Goal: Use online tool/utility: Utilize a website feature to perform a specific function

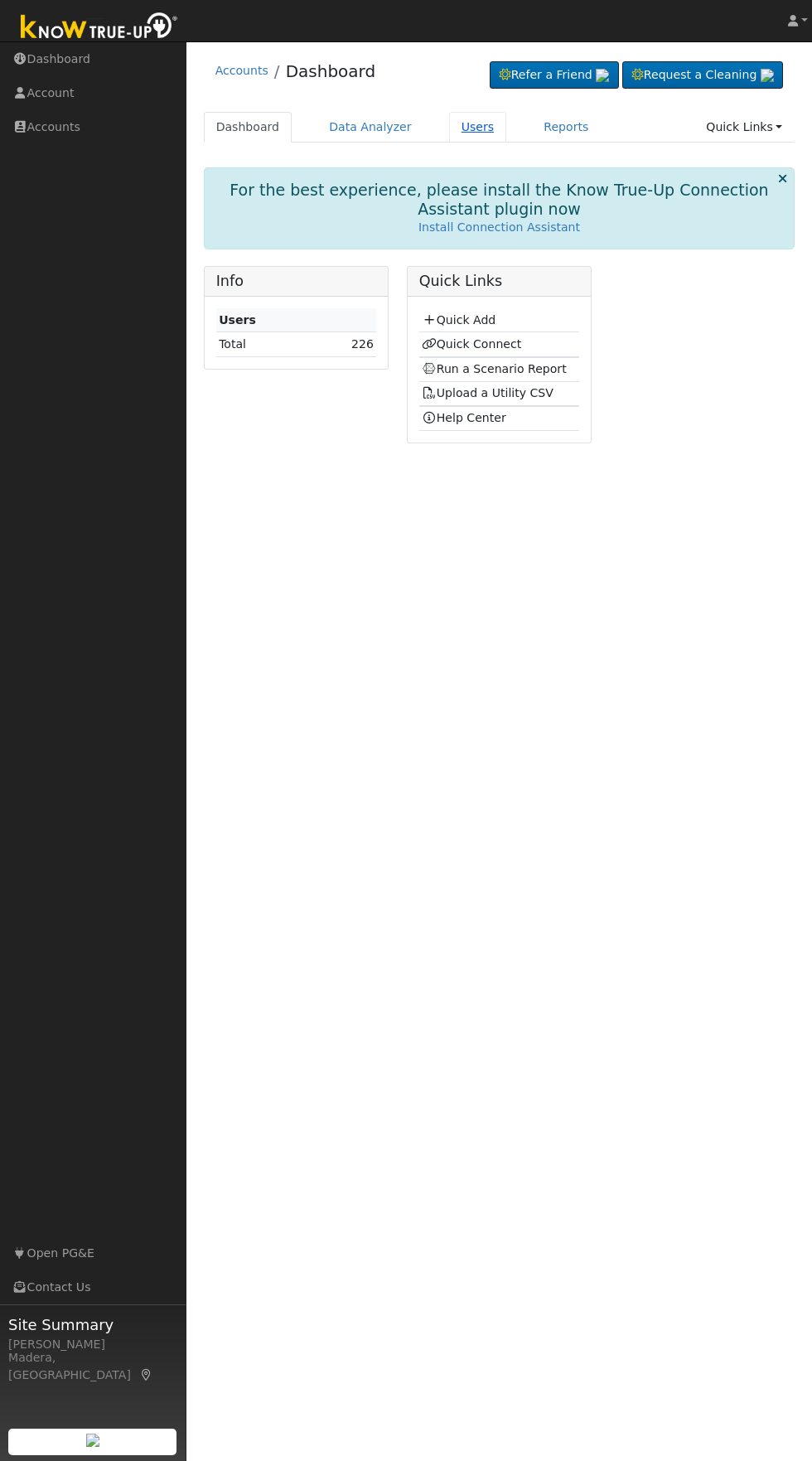
click at [458, 126] on link "Users" at bounding box center [478, 126] width 58 height 31
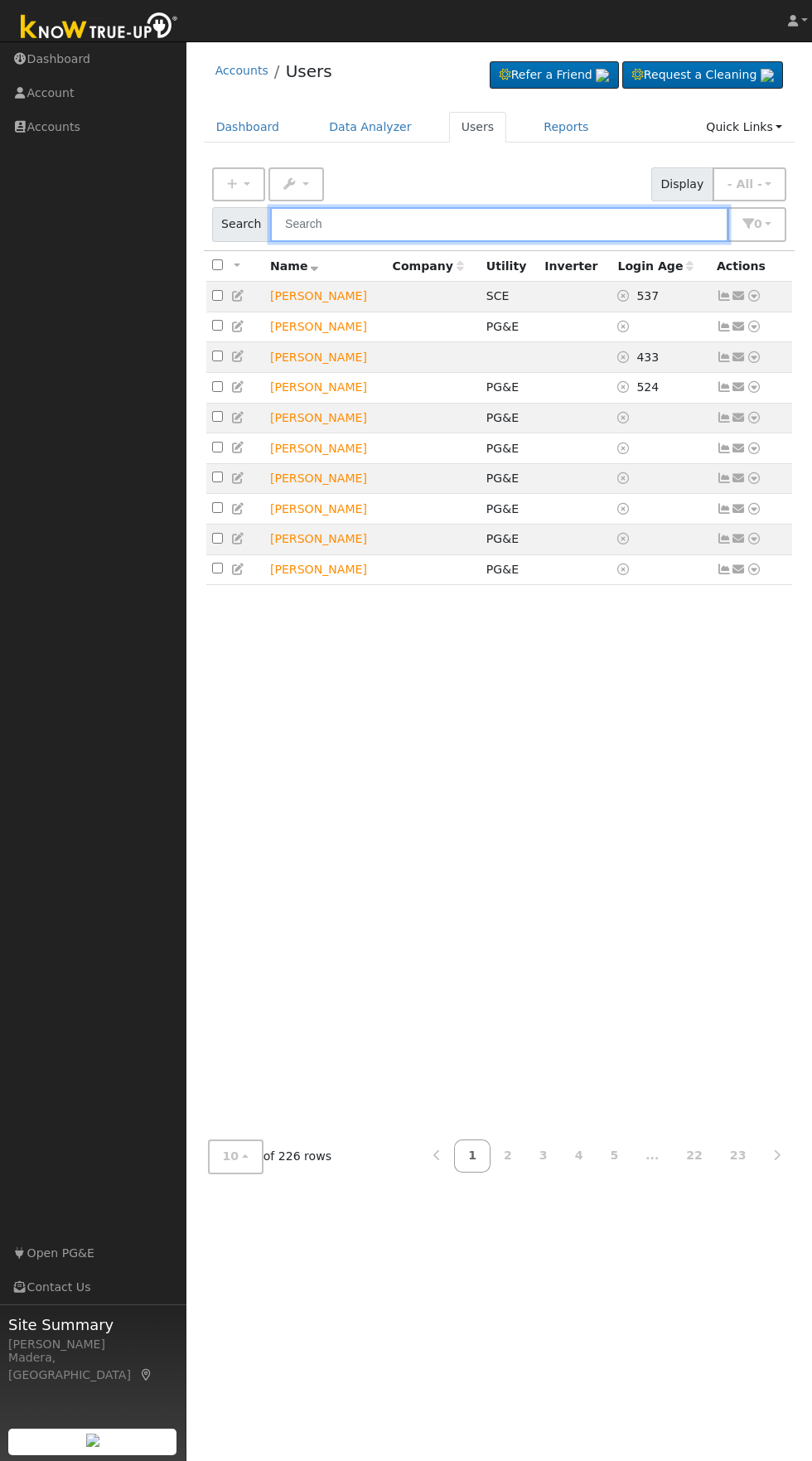
click at [568, 223] on input "text" at bounding box center [499, 224] width 458 height 34
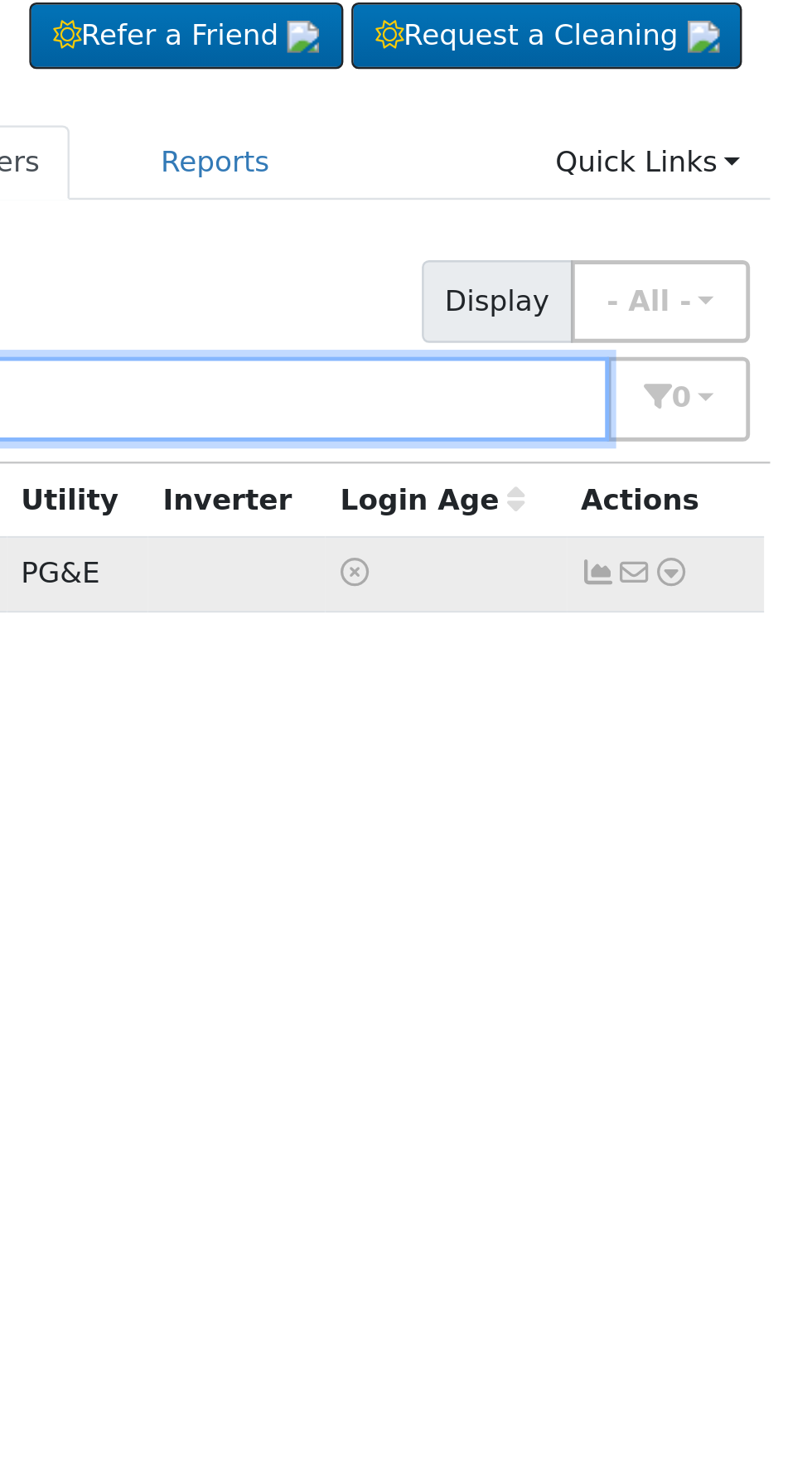
type input "[PERSON_NAME]"
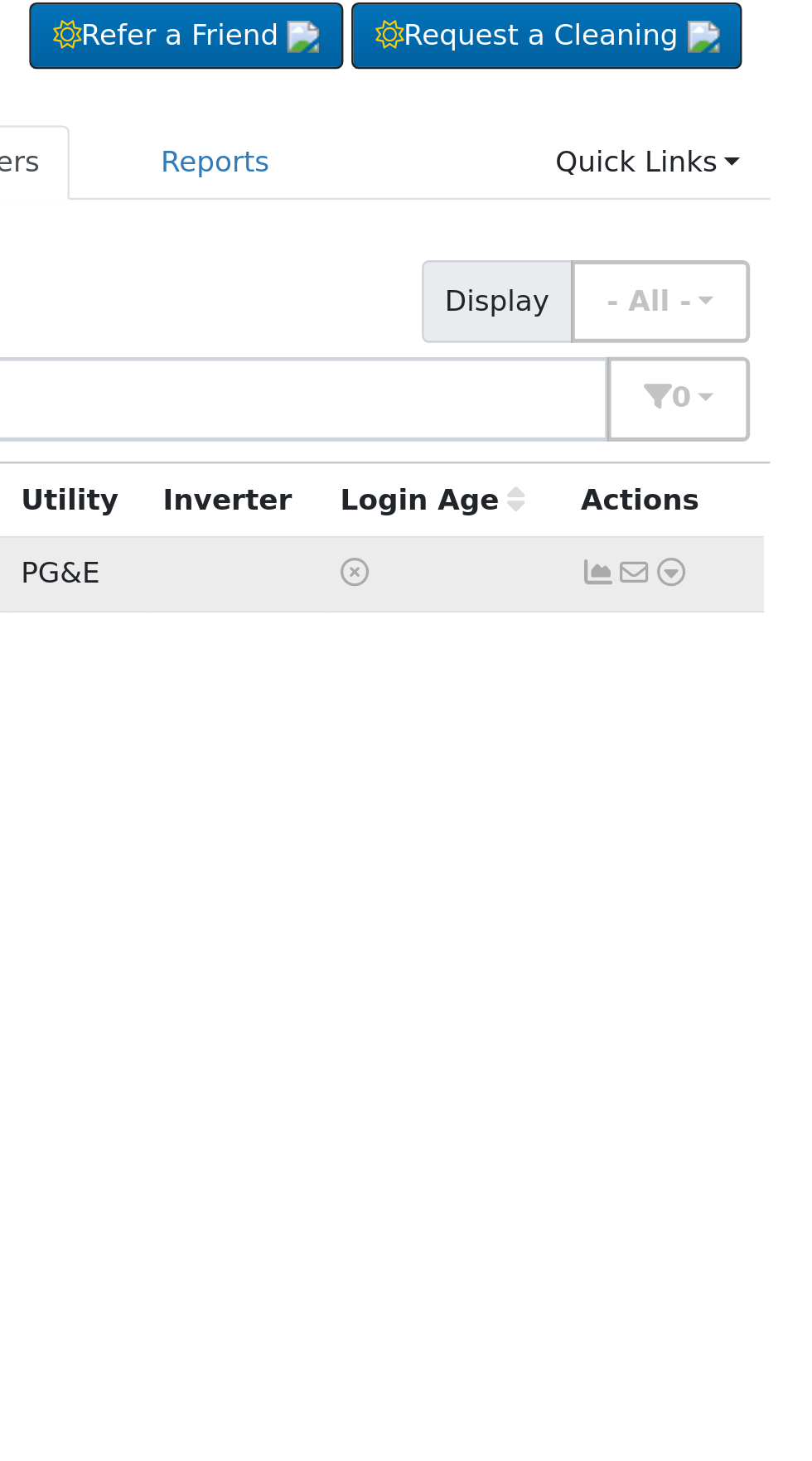
click at [753, 298] on icon at bounding box center [753, 296] width 15 height 11
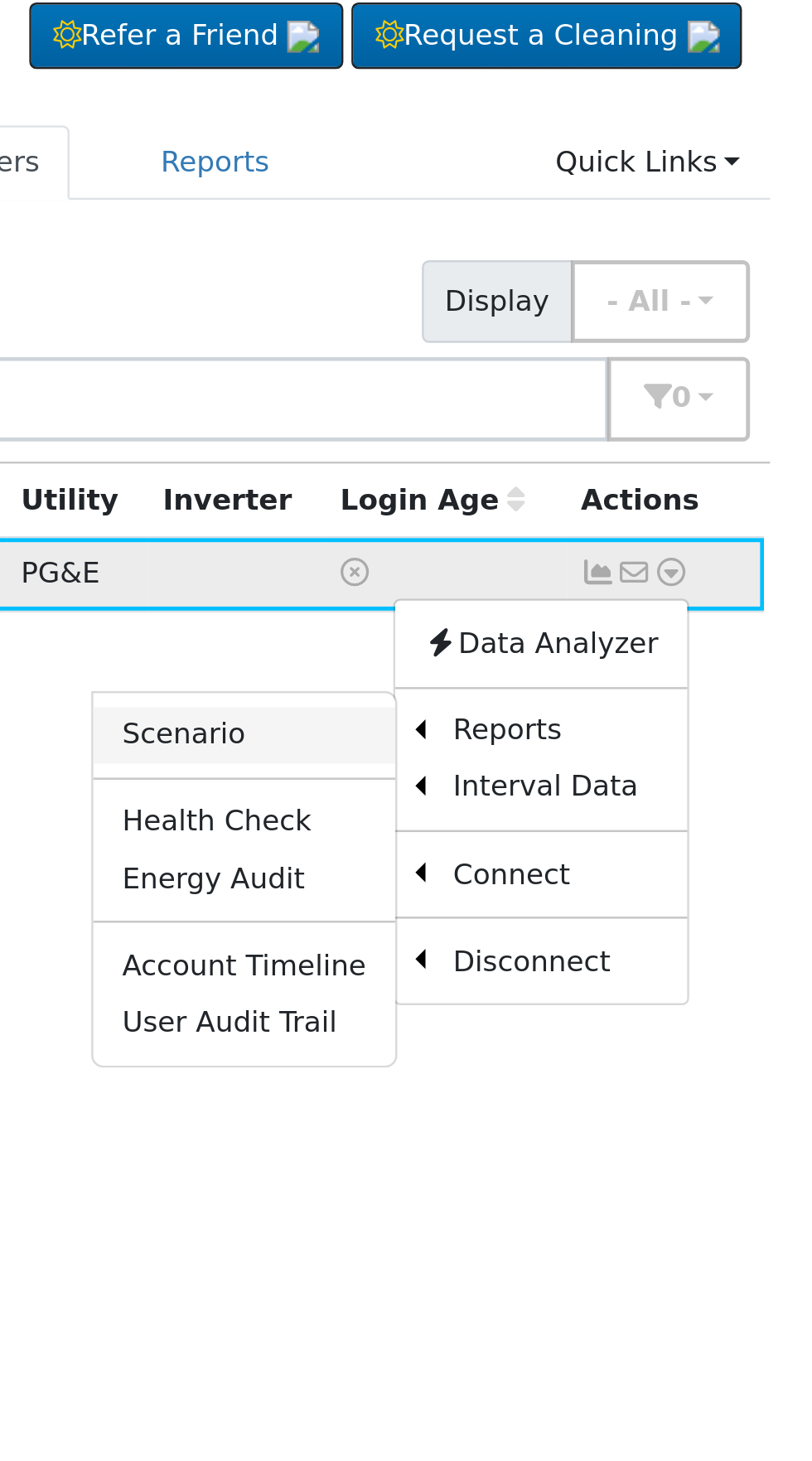
click at [586, 369] on link "Scenario" at bounding box center [577, 362] width 124 height 23
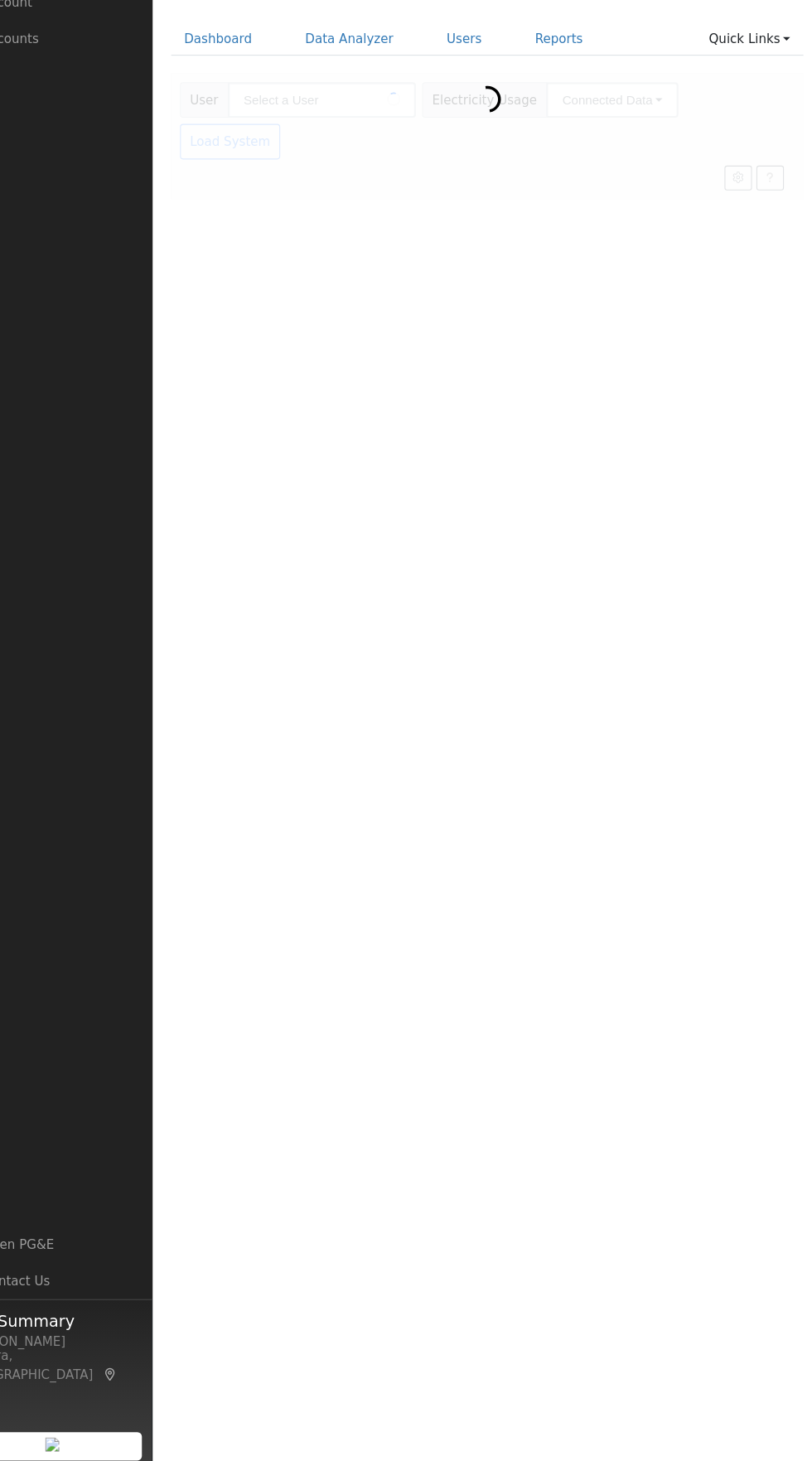
type input "[PERSON_NAME]"
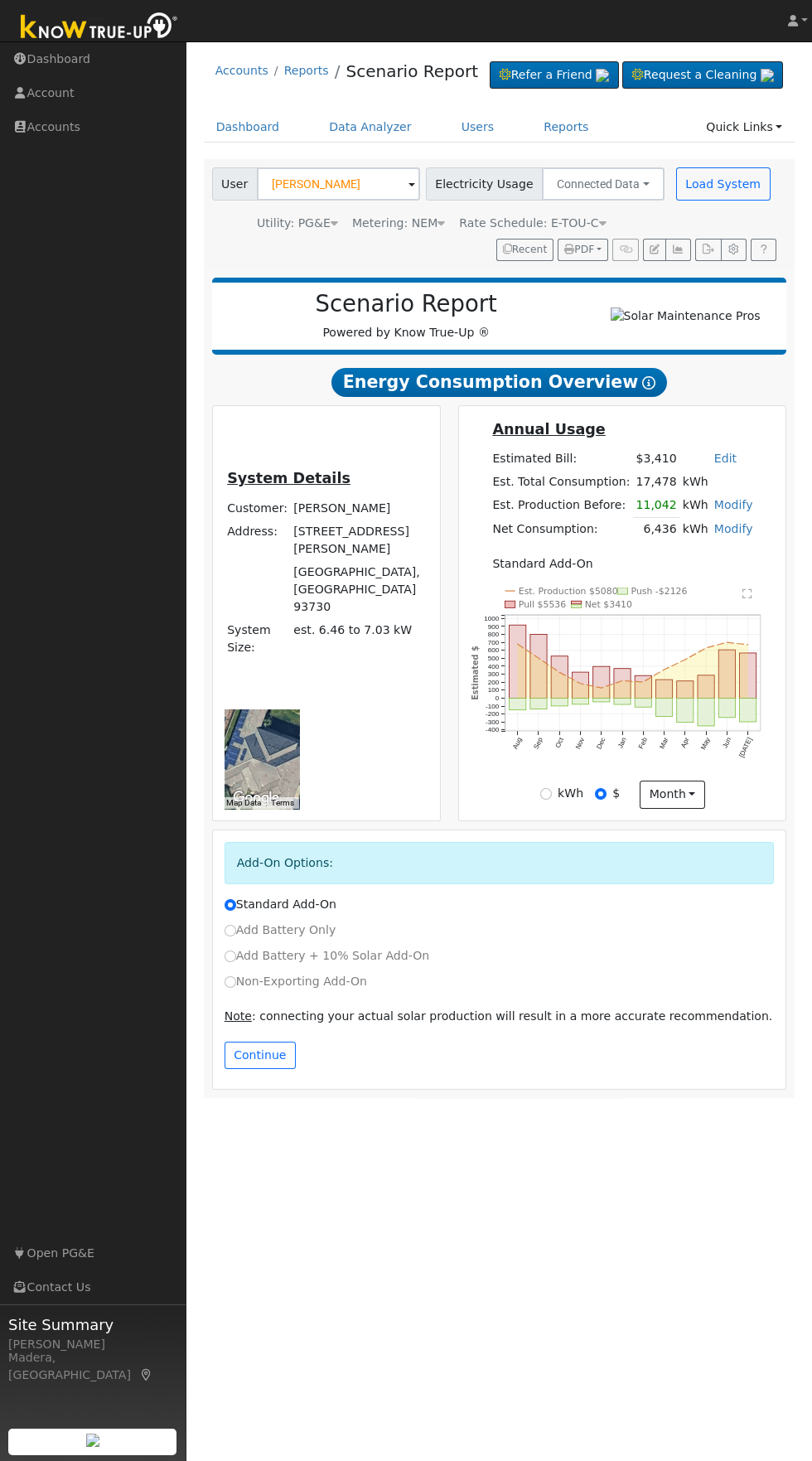
click at [266, 990] on label "Non-Exporting Add-On" at bounding box center [295, 981] width 142 height 18
click at [236, 988] on input "Non-Exporting Add-On" at bounding box center [230, 981] width 11 height 11
radio input "true"
radio input "false"
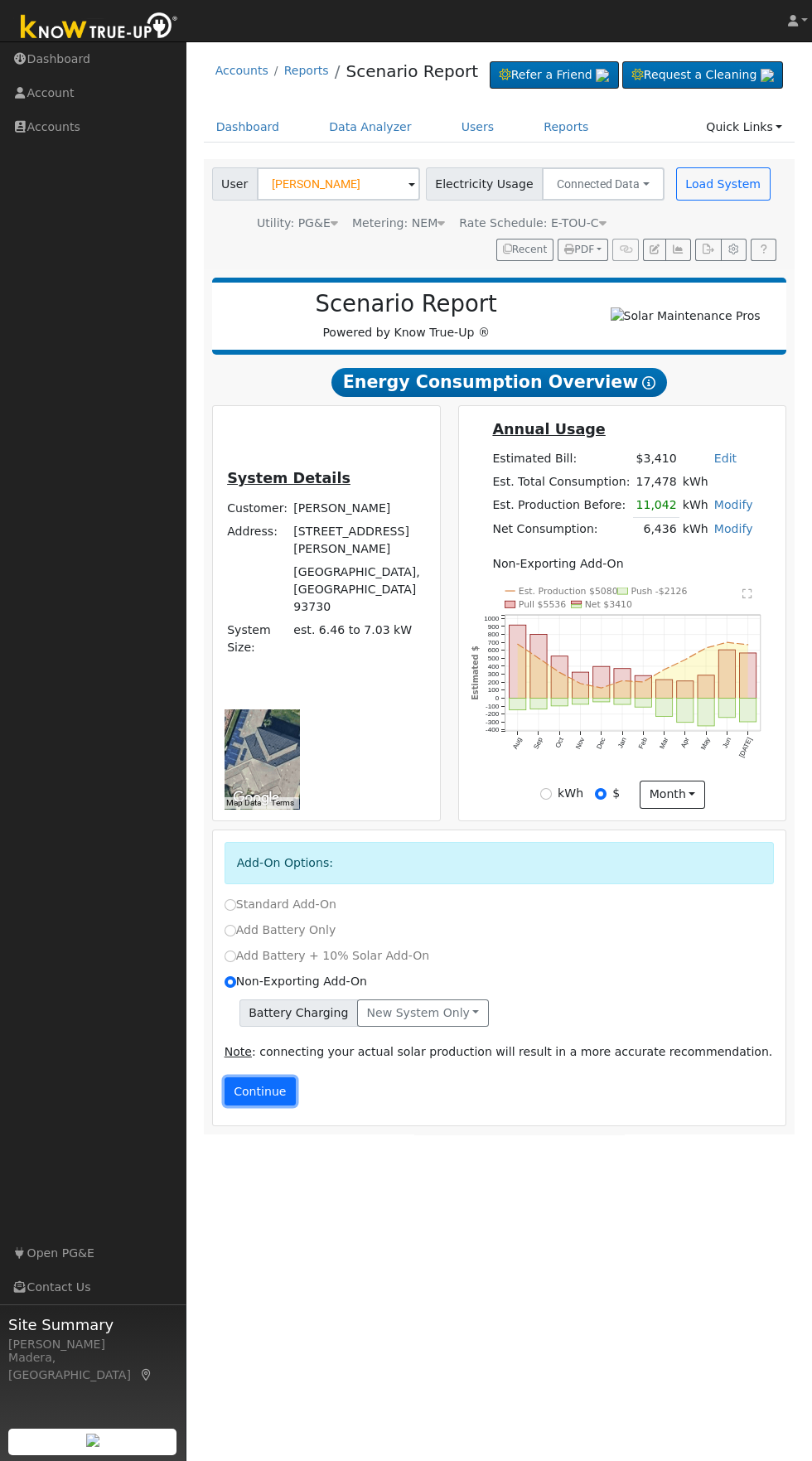
click at [267, 1105] on button "Continue" at bounding box center [260, 1091] width 72 height 28
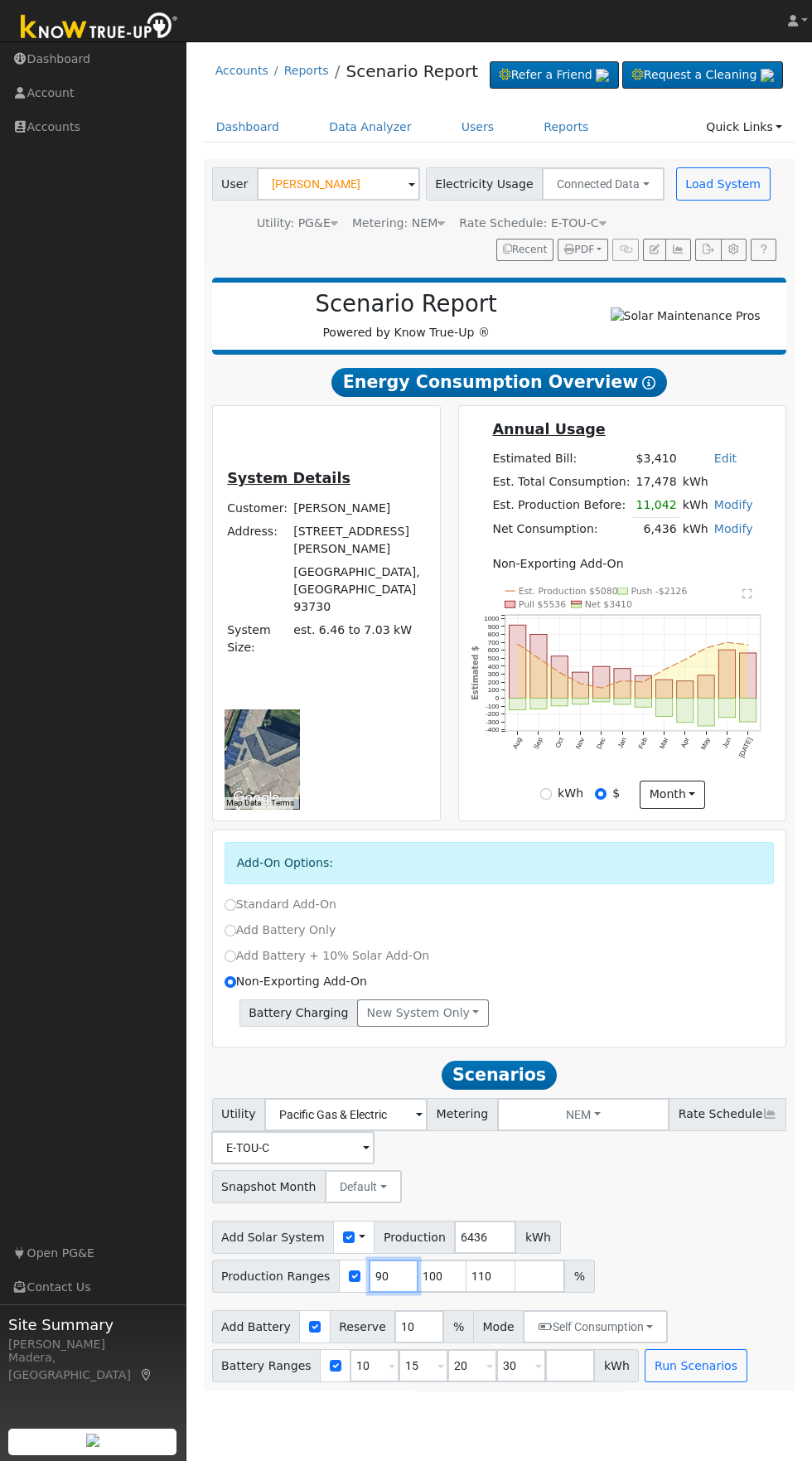
click at [379, 1293] on input "90" at bounding box center [393, 1276] width 49 height 33
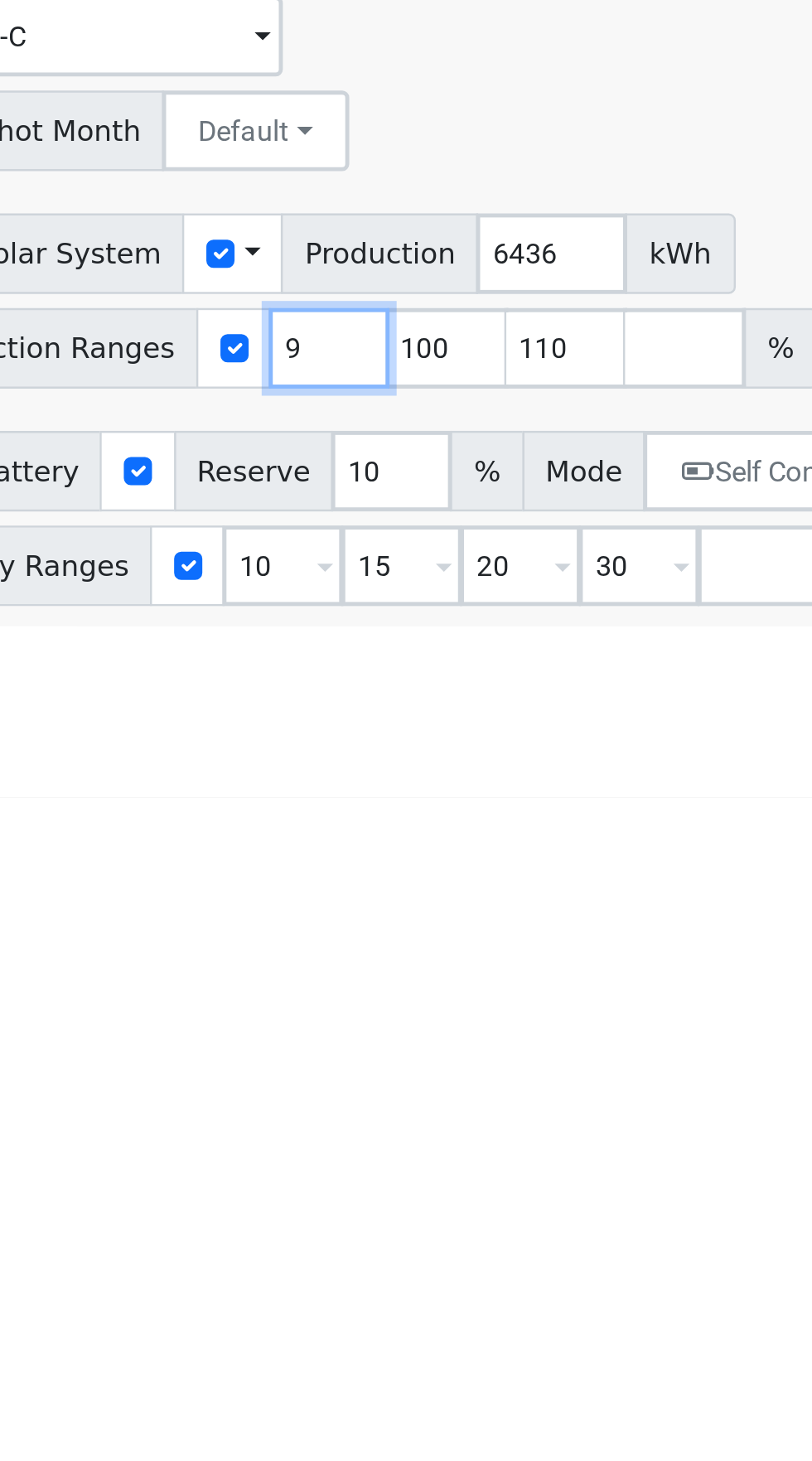
type input "100"
type input "110"
type input "1"
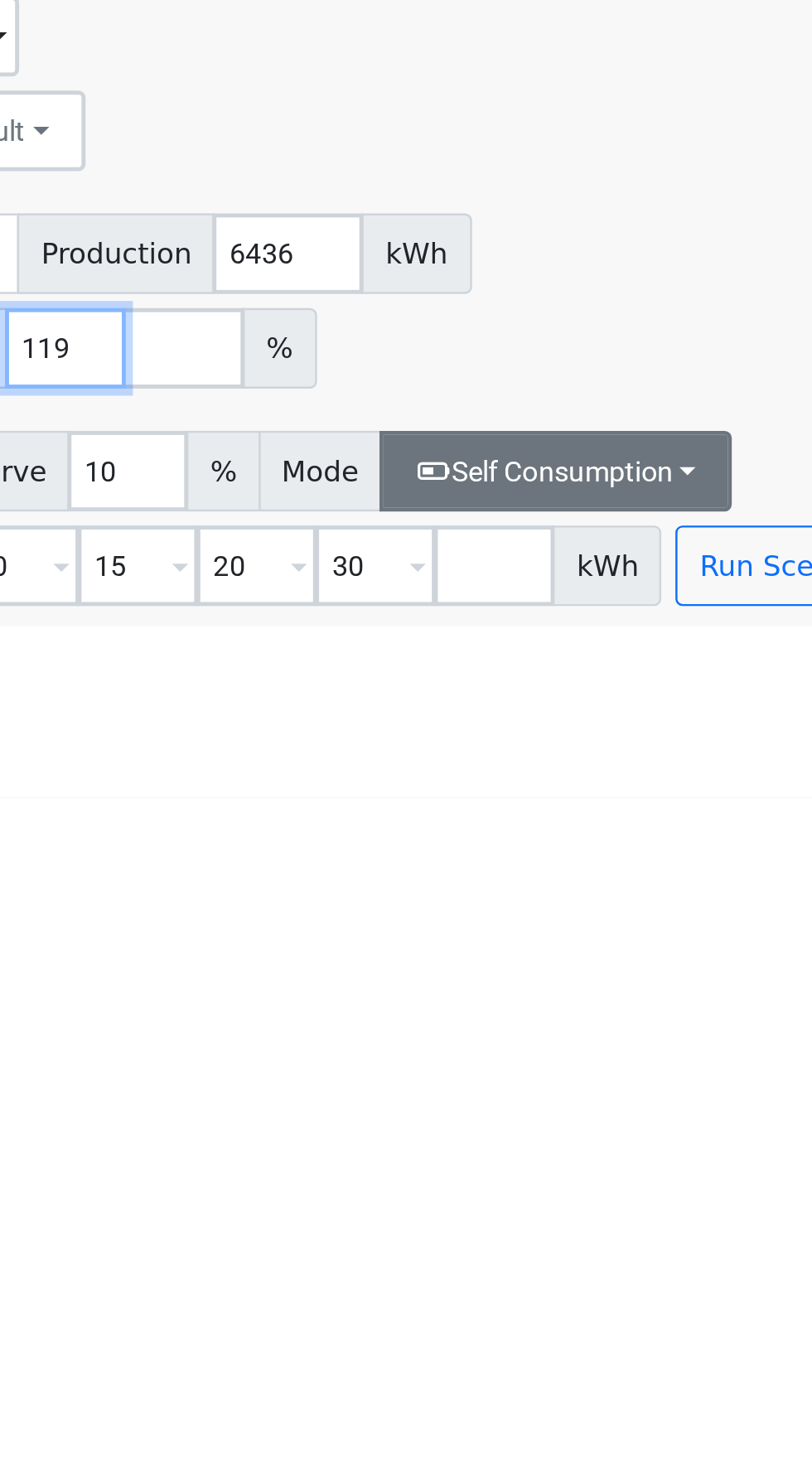
type input "119"
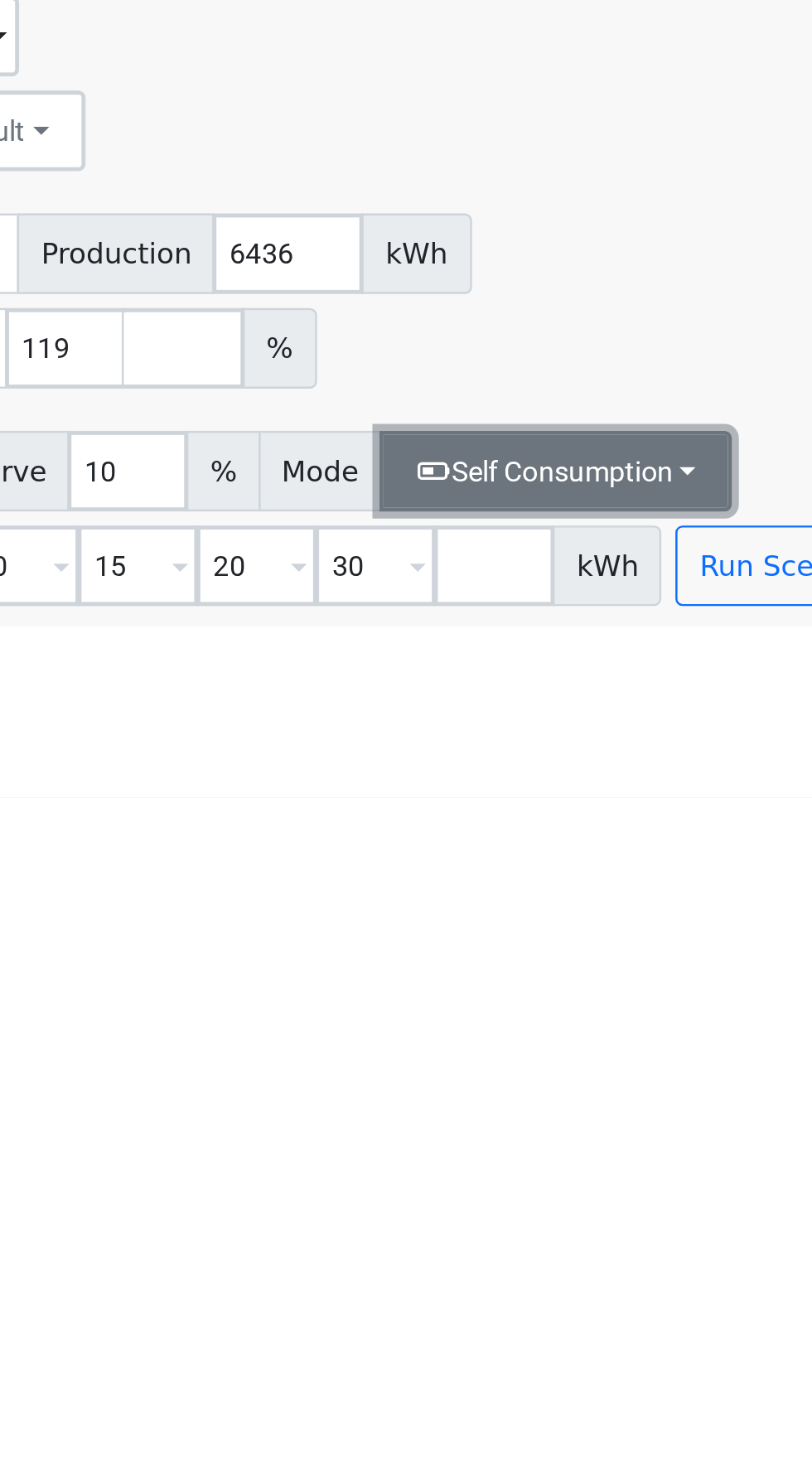
click at [601, 1343] on button "Self Consumption" at bounding box center [595, 1326] width 145 height 33
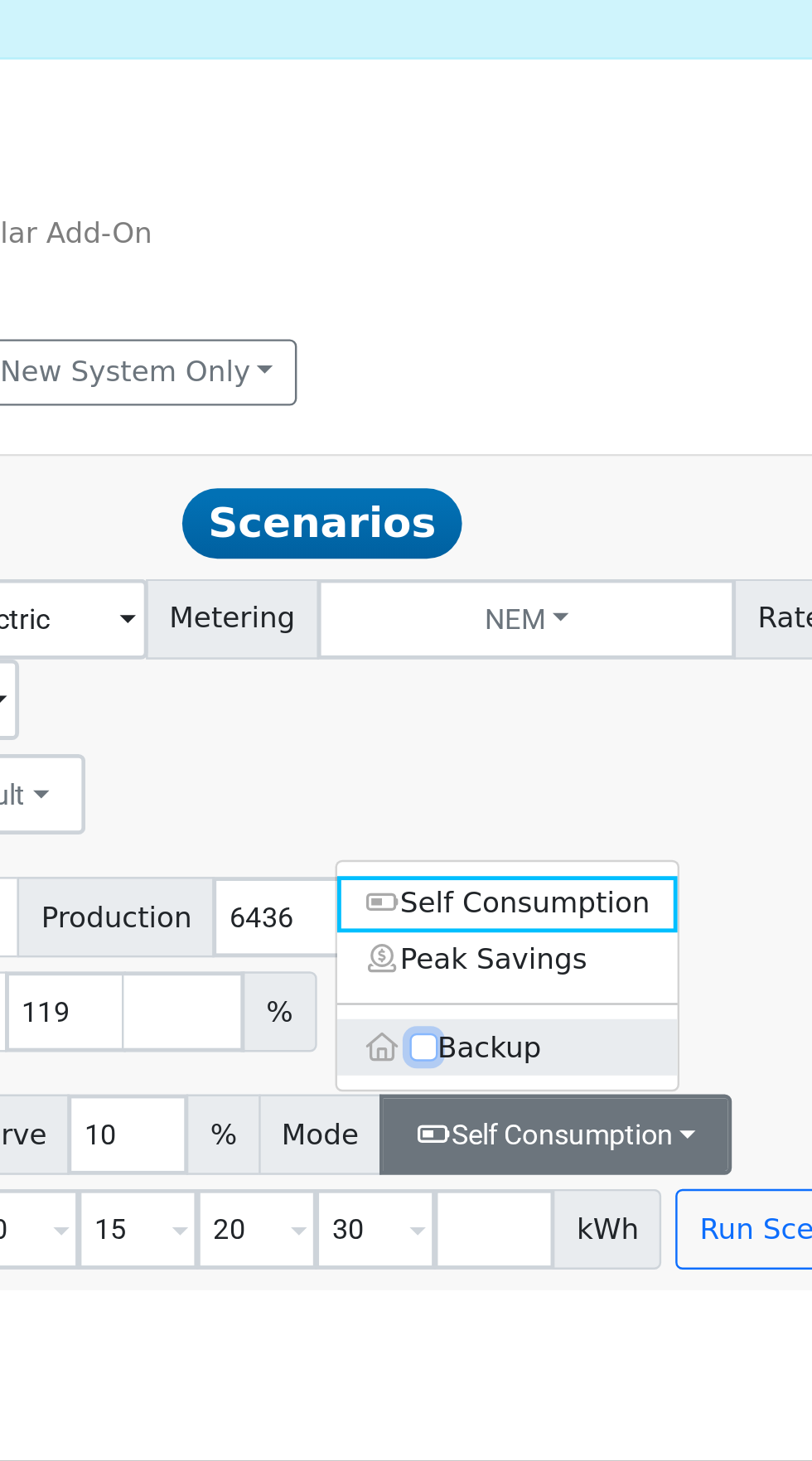
click at [541, 1296] on input "Backup" at bounding box center [541, 1291] width 11 height 11
checkbox input "true"
type input "20"
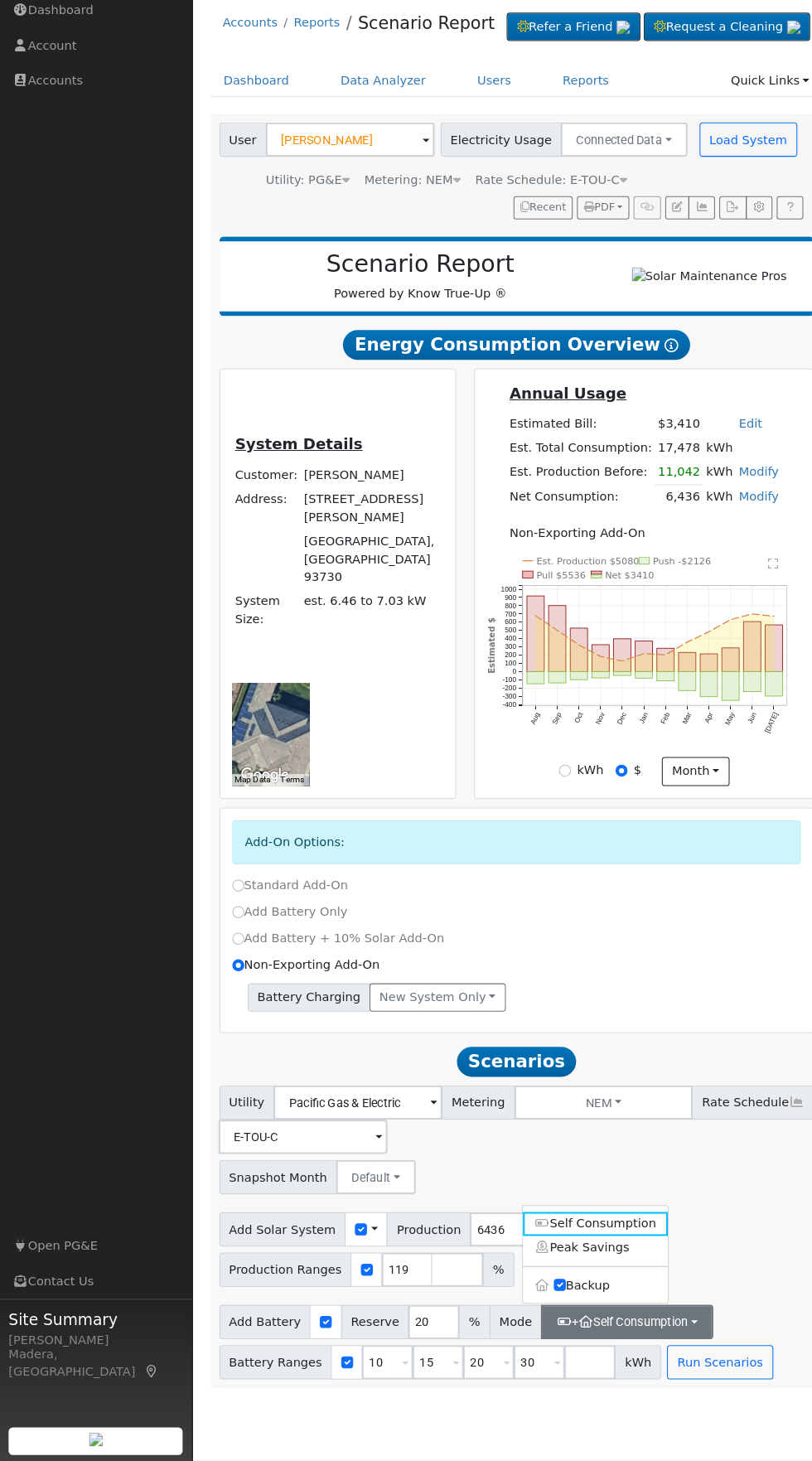
click at [720, 1293] on div "Add Solar System Use CSV Data Production 6436 kWh Production Ranges 119 %" at bounding box center [499, 1254] width 581 height 78
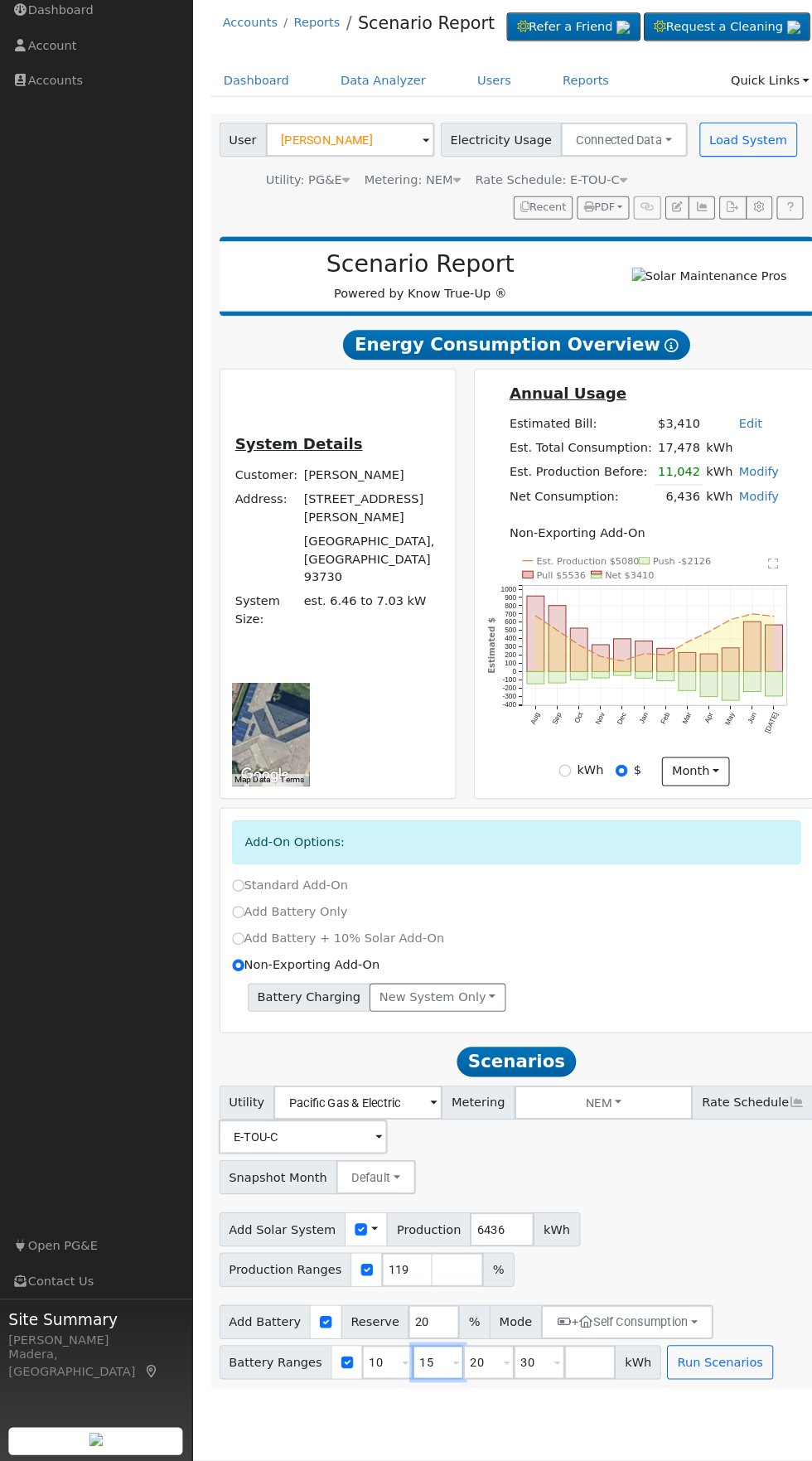
click at [410, 1382] on input "15" at bounding box center [423, 1365] width 49 height 33
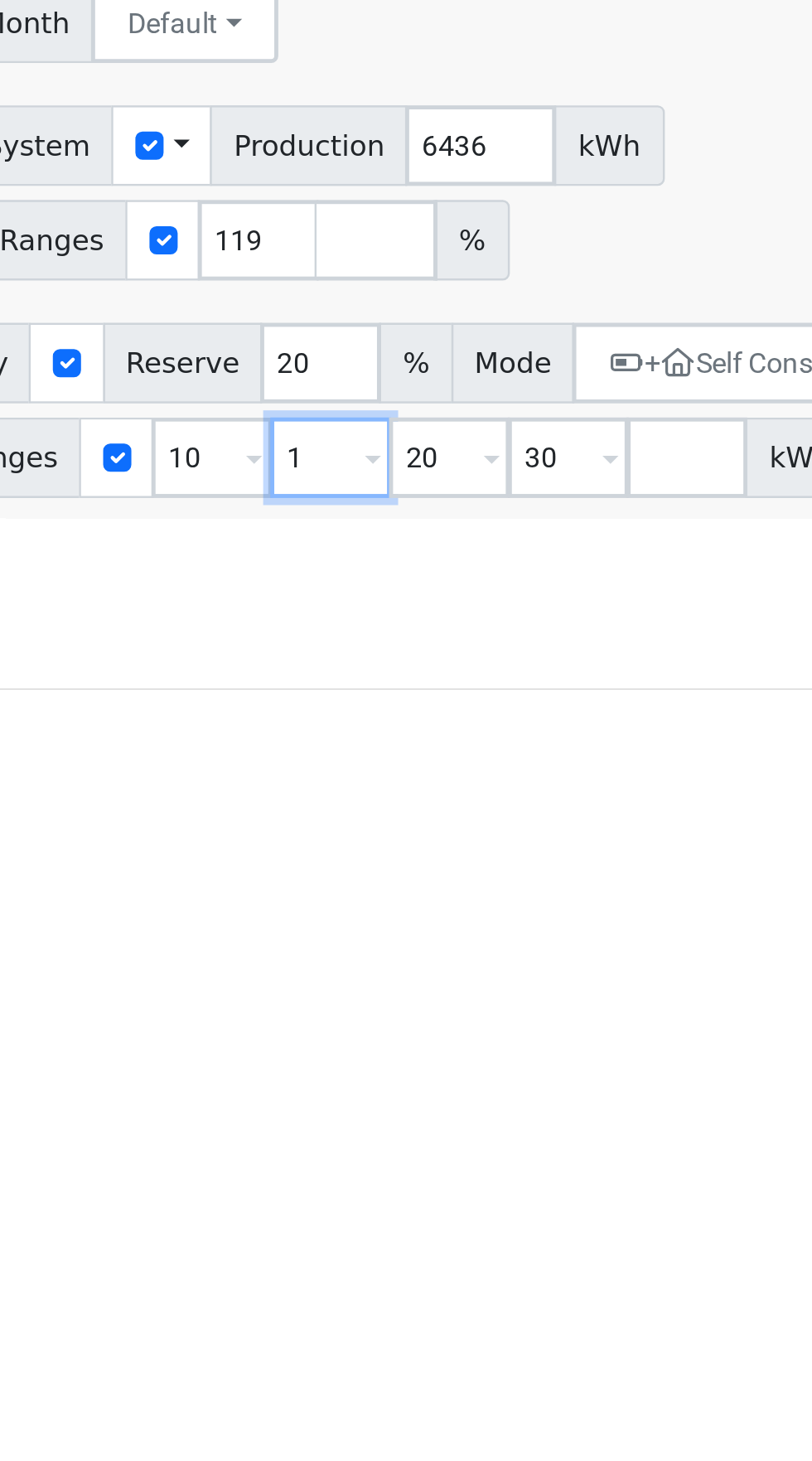
type input "20"
type input "30"
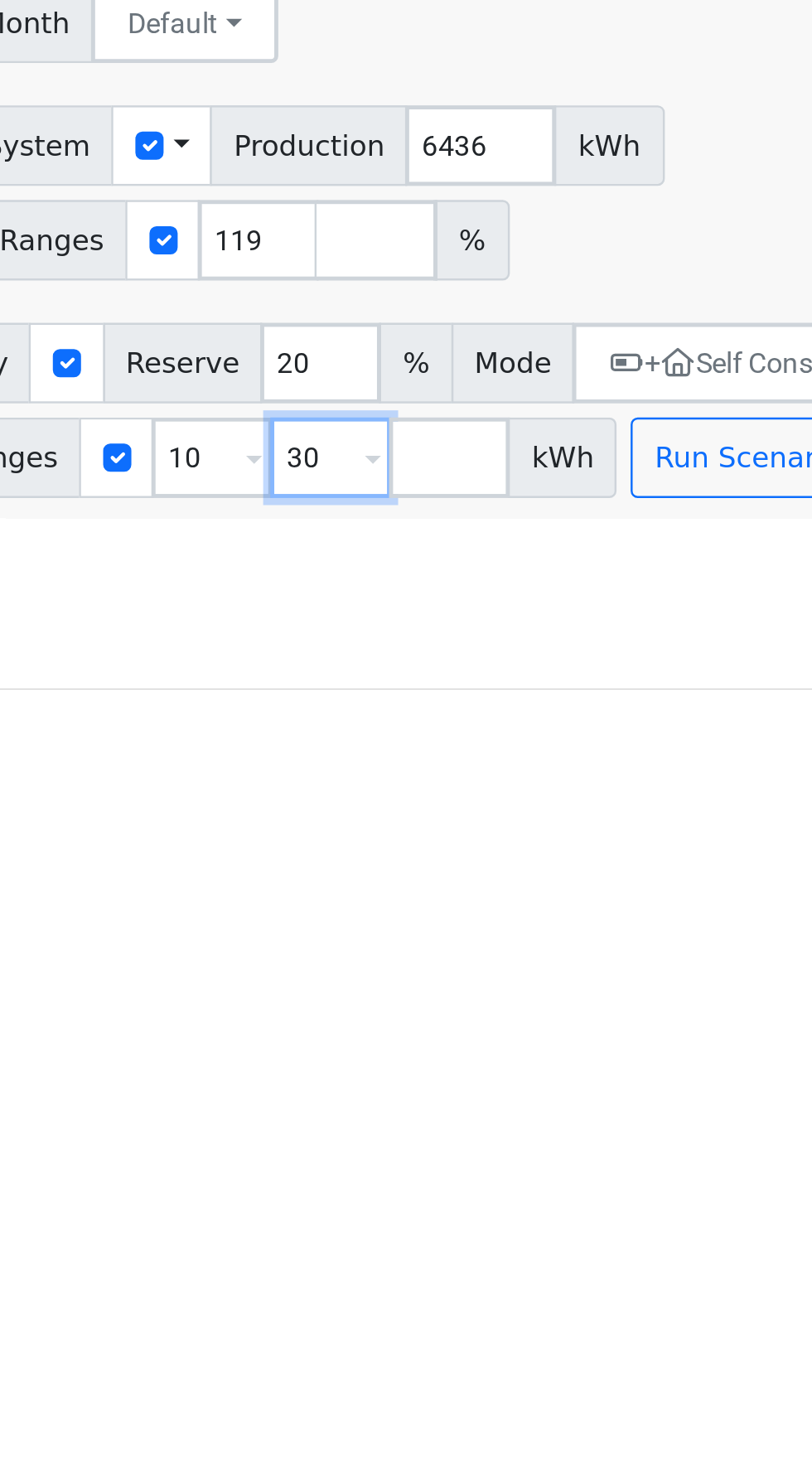
type input "3"
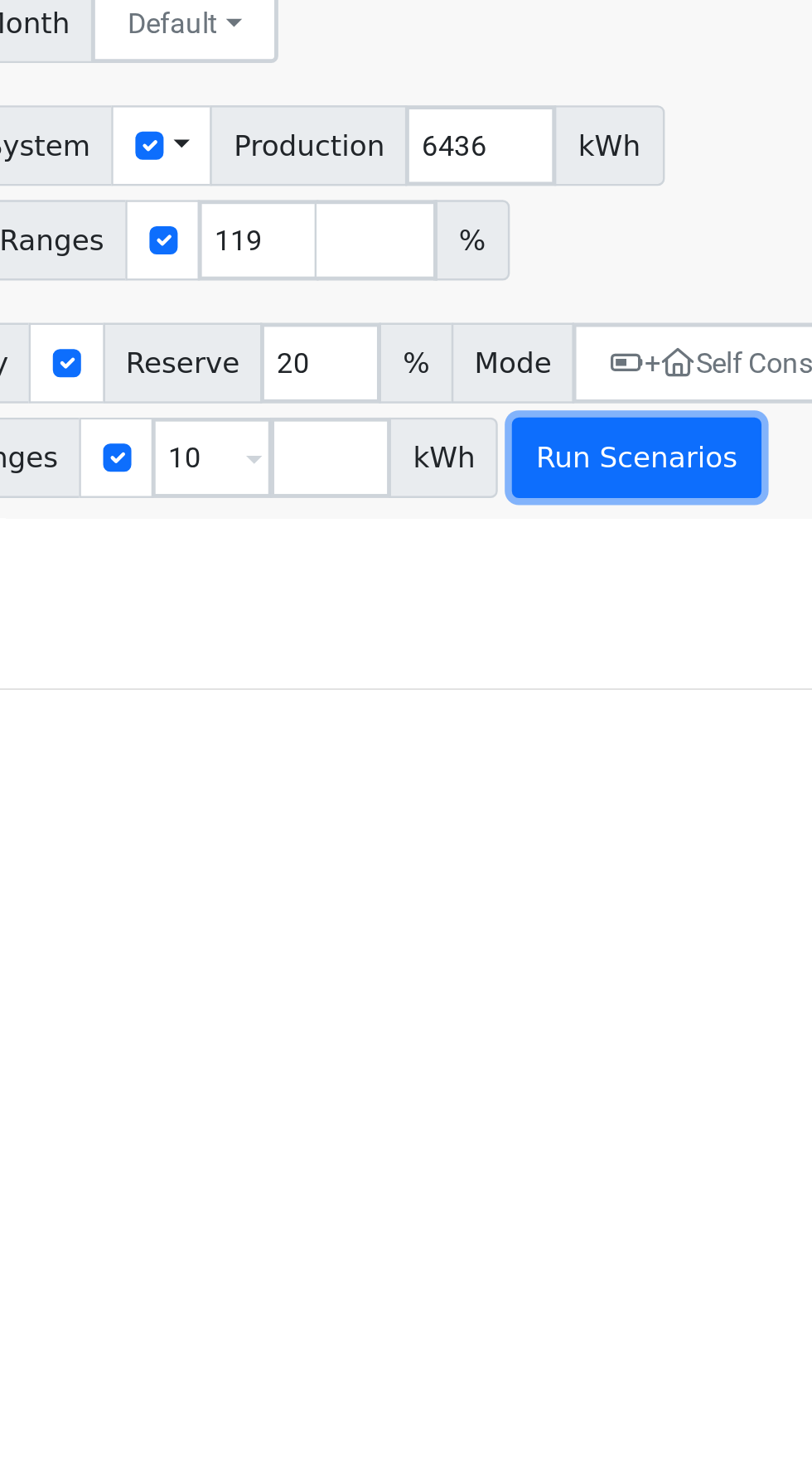
click at [553, 1382] on button "Run Scenarios" at bounding box center [549, 1365] width 102 height 33
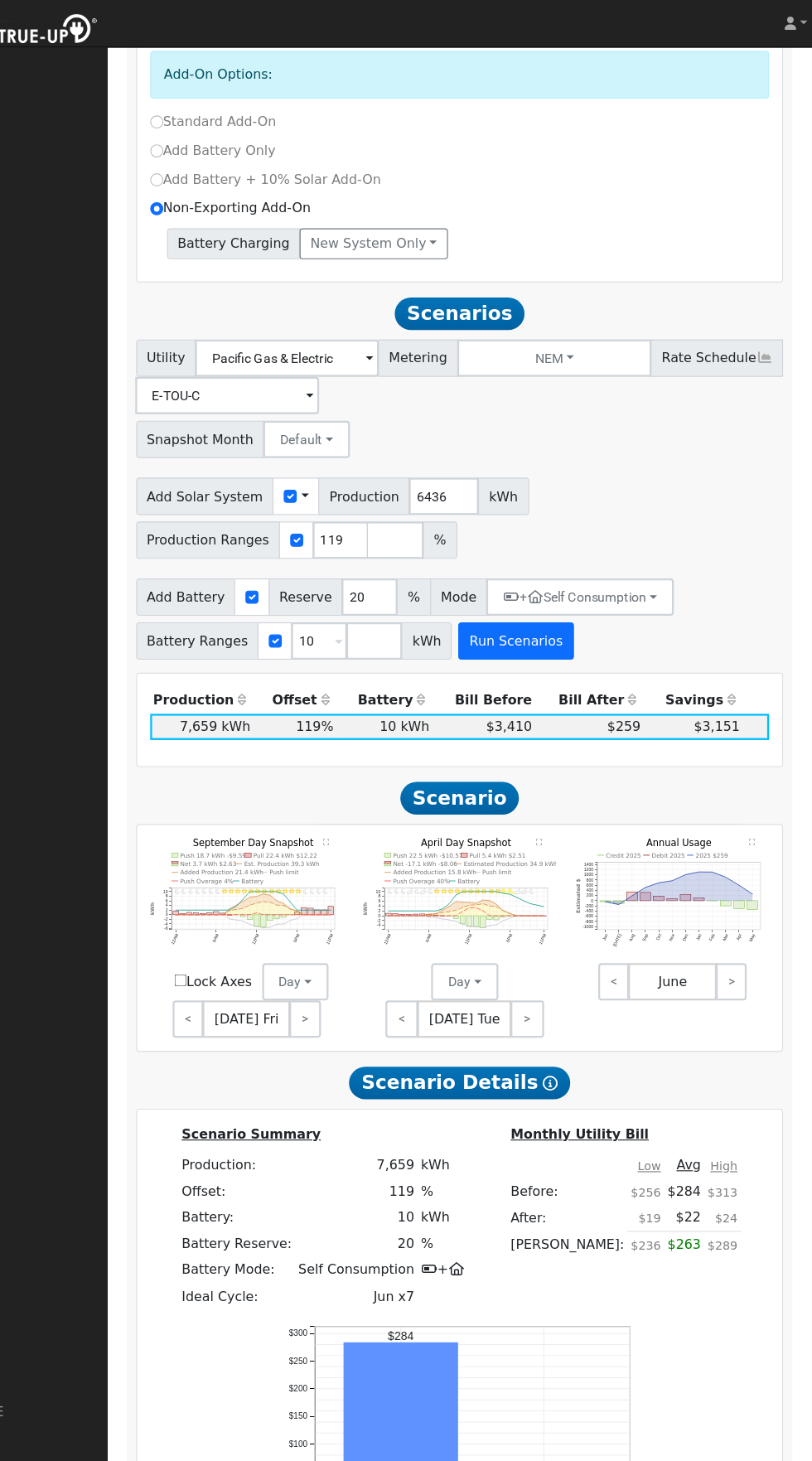
scroll to position [796, 0]
